Goal: Task Accomplishment & Management: Use online tool/utility

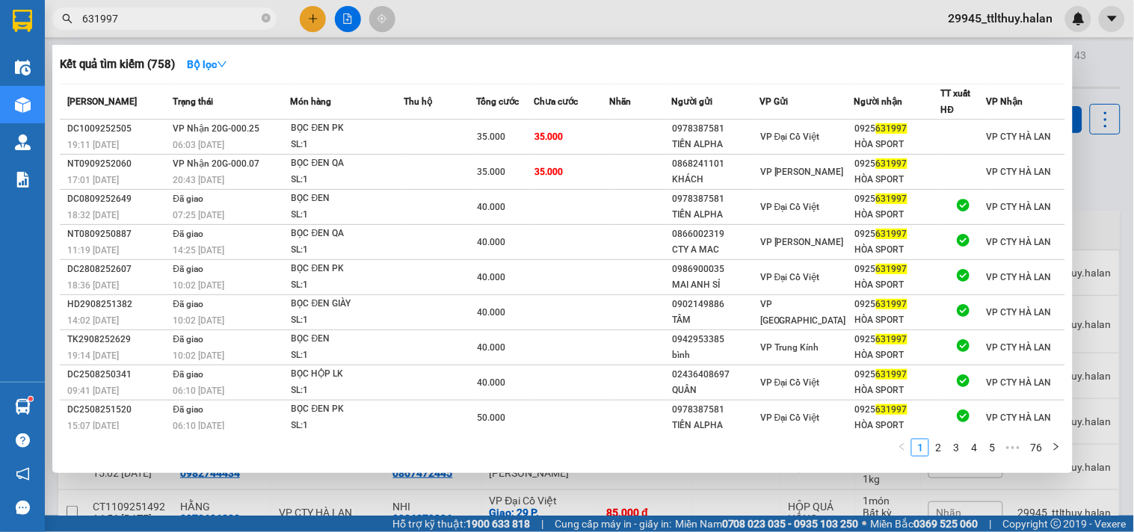
click at [194, 16] on input "631997" at bounding box center [170, 18] width 176 height 16
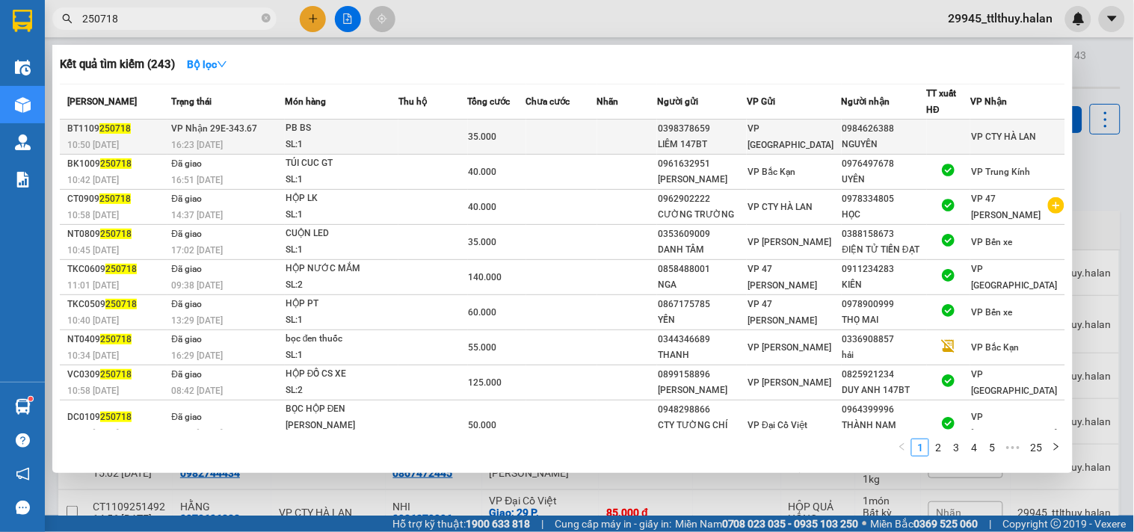
type input "250718"
click at [581, 138] on td at bounding box center [561, 137] width 71 height 35
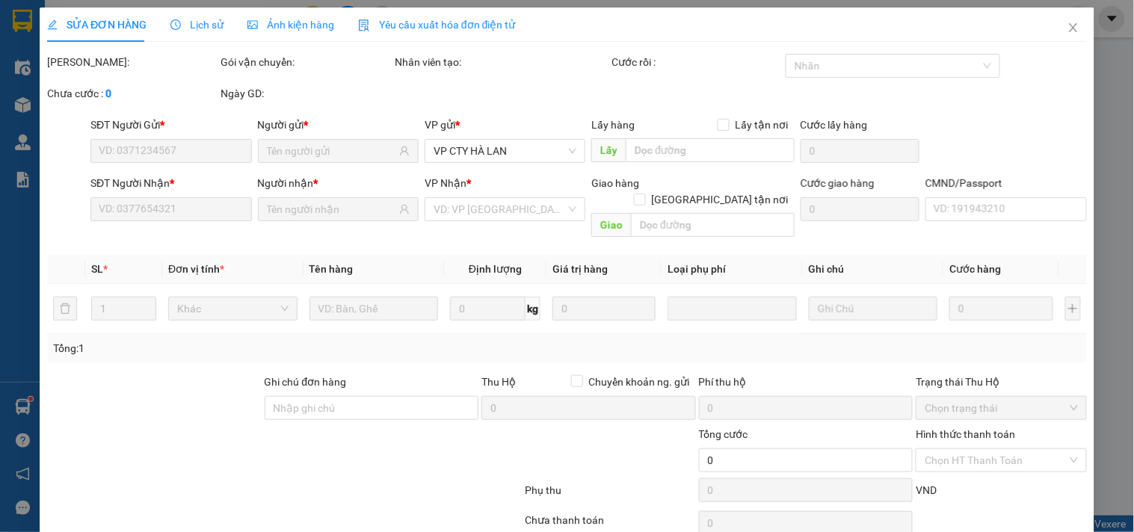
type input "0398378659"
type input "LIÊM 147BT"
type input "0984626388"
type input "NGUYÊN"
type input "35.000"
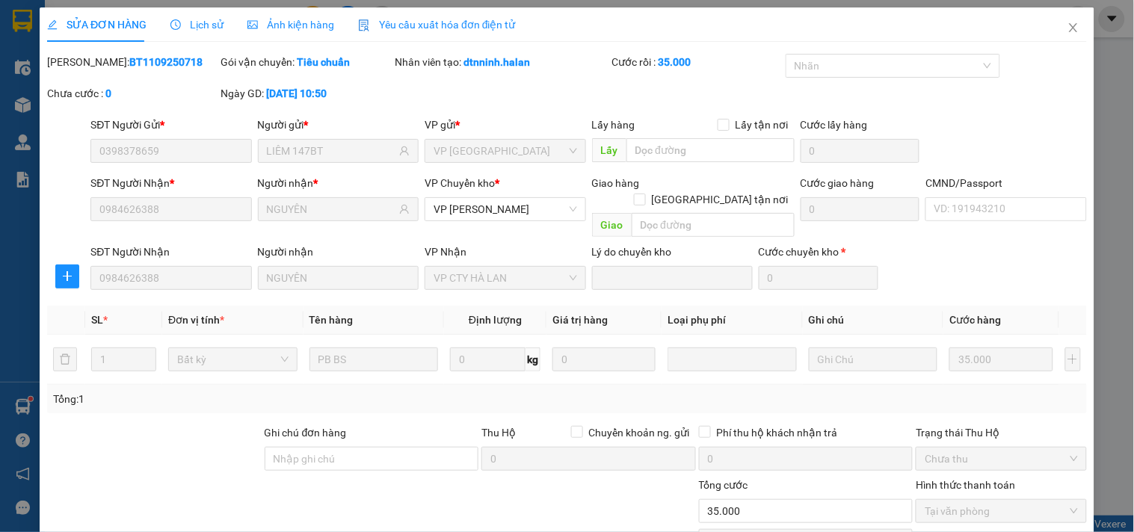
scroll to position [105, 0]
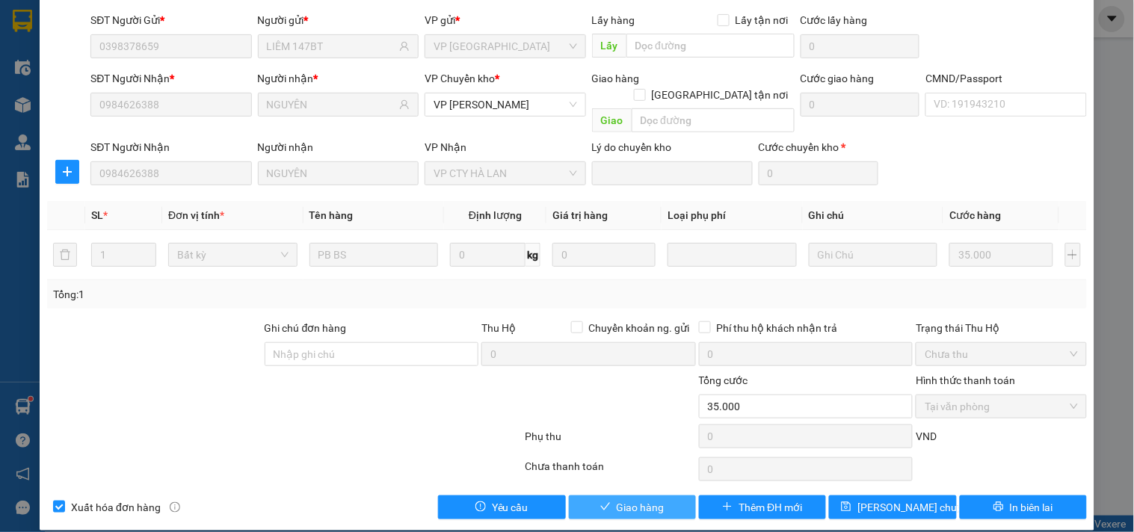
click at [655, 499] on span "Giao hàng" at bounding box center [641, 507] width 48 height 16
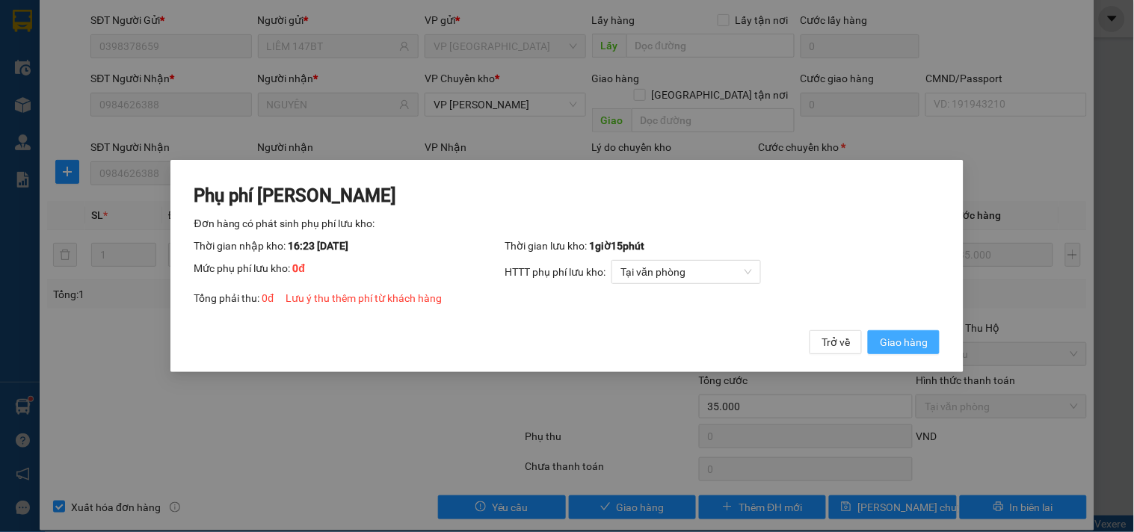
click at [915, 344] on span "Giao hàng" at bounding box center [904, 342] width 48 height 16
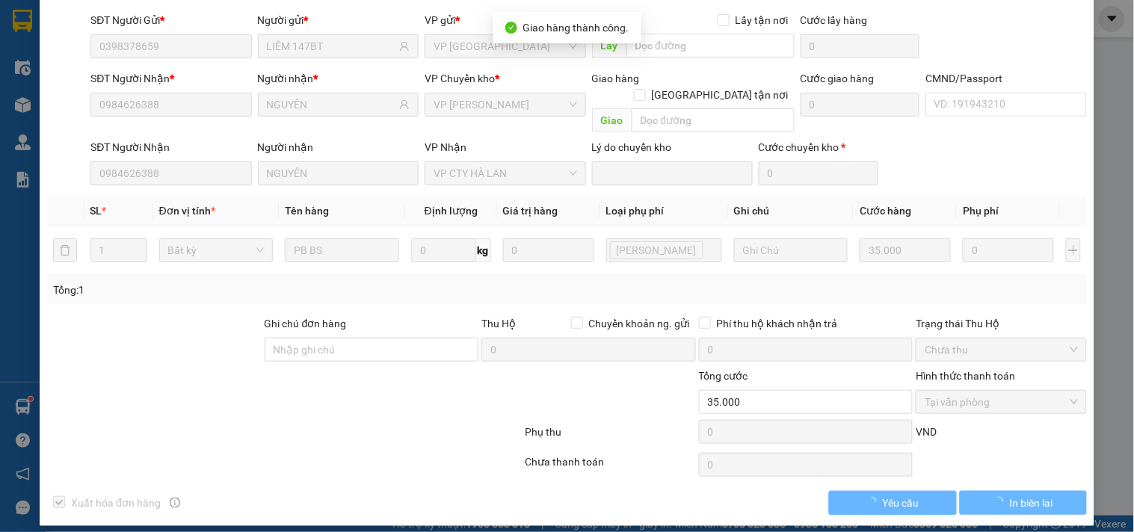
scroll to position [12, 0]
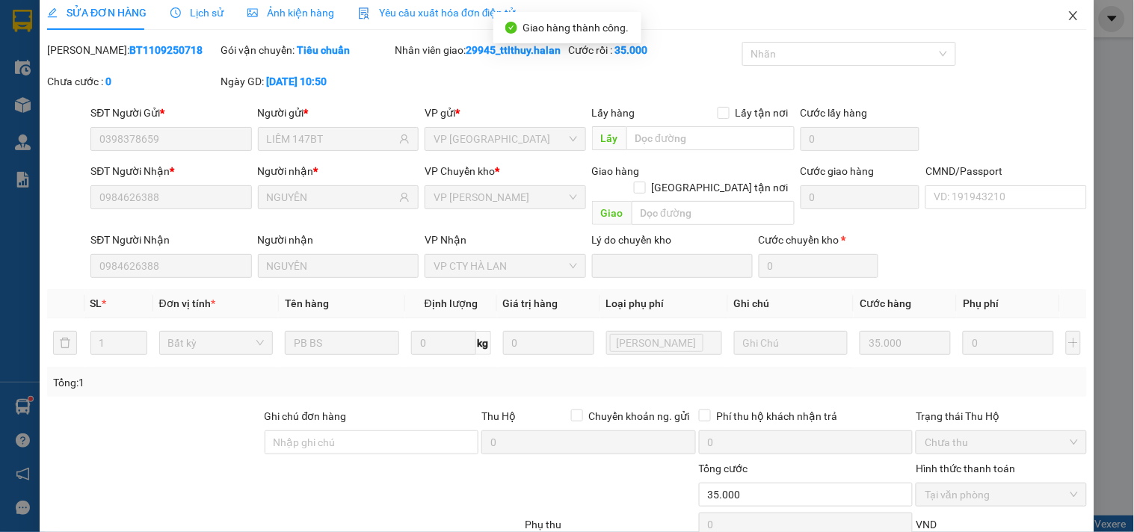
drag, startPoint x: 1063, startPoint y: 19, endPoint x: 181, endPoint y: 0, distance: 882.4
click at [1068, 19] on icon "close" at bounding box center [1074, 16] width 12 height 12
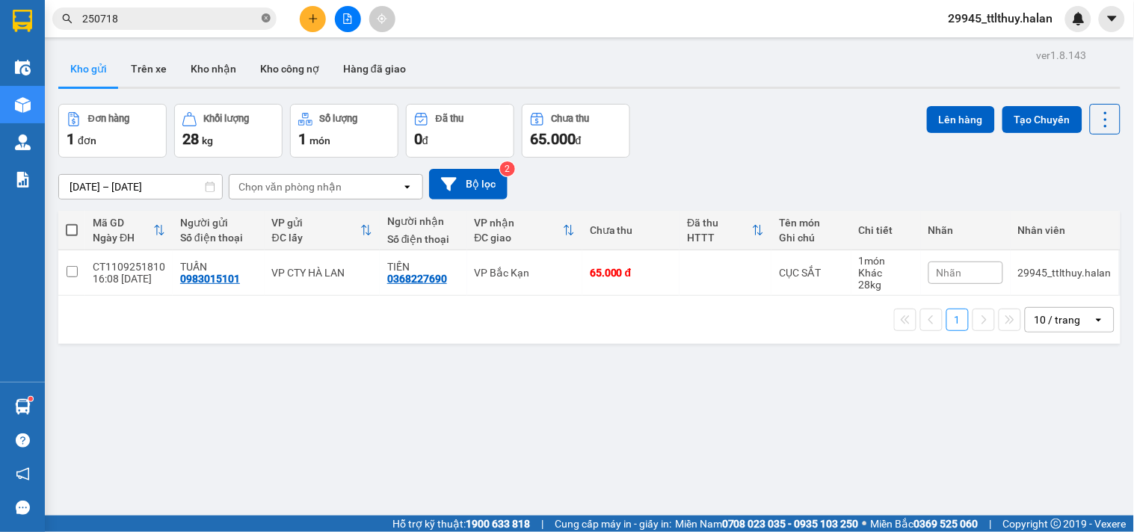
click at [266, 16] on icon "close-circle" at bounding box center [266, 17] width 9 height 9
click at [232, 23] on input "text" at bounding box center [170, 18] width 176 height 16
paste input "0916780883"
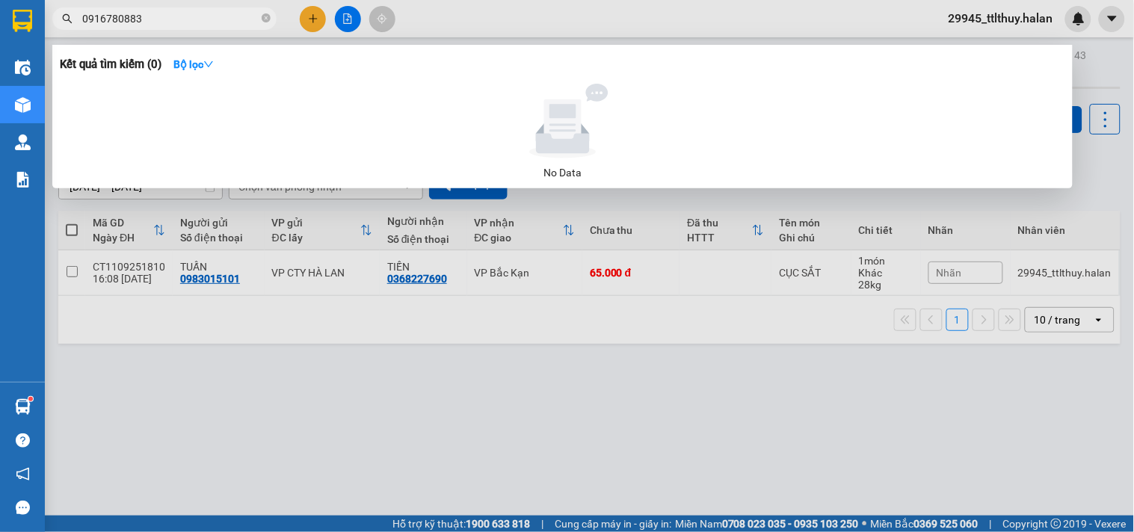
type input "0916780883"
